Goal: Find specific page/section: Find specific page/section

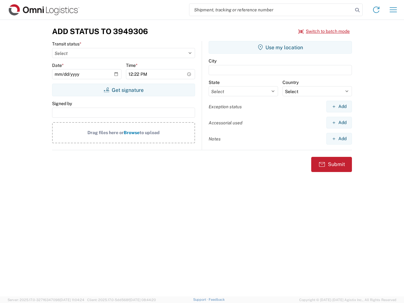
click at [271, 10] on input "search" at bounding box center [272, 10] width 164 height 12
click at [358, 10] on icon at bounding box center [357, 10] width 9 height 9
click at [377, 10] on icon at bounding box center [377, 10] width 10 height 10
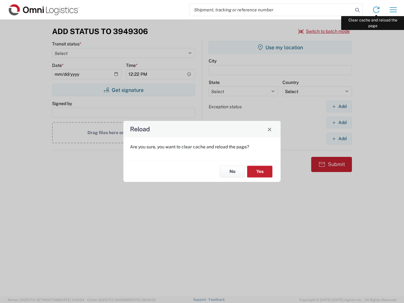
click at [394, 10] on div "Reload Are you sure, you want to clear cache and reload the page? No Yes" at bounding box center [202, 151] width 404 height 303
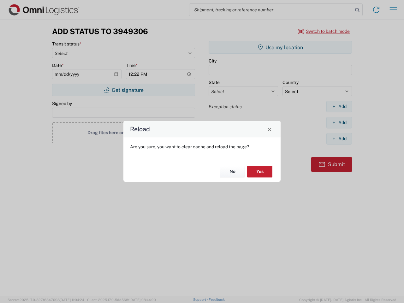
click at [325, 31] on div "Reload Are you sure, you want to clear cache and reload the page? No Yes" at bounding box center [202, 151] width 404 height 303
click at [124, 90] on div "Reload Are you sure, you want to clear cache and reload the page? No Yes" at bounding box center [202, 151] width 404 height 303
click at [281, 47] on div "Reload Are you sure, you want to clear cache and reload the page? No Yes" at bounding box center [202, 151] width 404 height 303
click at [339, 106] on div "Reload Are you sure, you want to clear cache and reload the page? No Yes" at bounding box center [202, 151] width 404 height 303
click at [339, 123] on div "Reload Are you sure, you want to clear cache and reload the page? No Yes" at bounding box center [202, 151] width 404 height 303
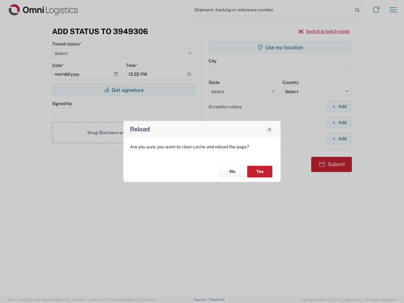
click at [339, 139] on div "Reload Are you sure, you want to clear cache and reload the page? No Yes" at bounding box center [202, 151] width 404 height 303
